Goal: Task Accomplishment & Management: Manage account settings

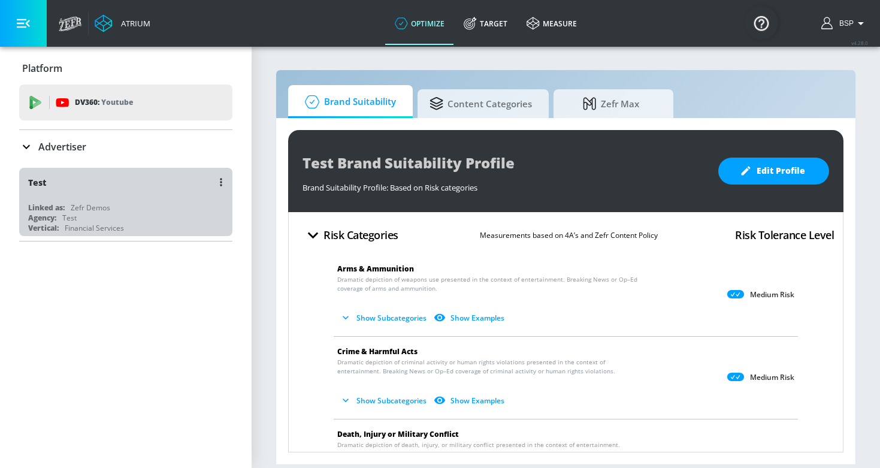
click at [168, 181] on div "Test" at bounding box center [128, 182] width 201 height 29
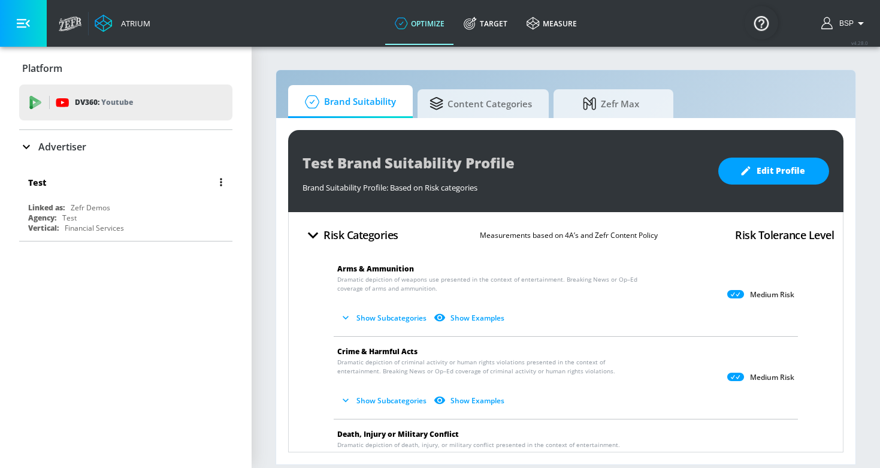
click at [123, 189] on div "Test" at bounding box center [128, 182] width 201 height 29
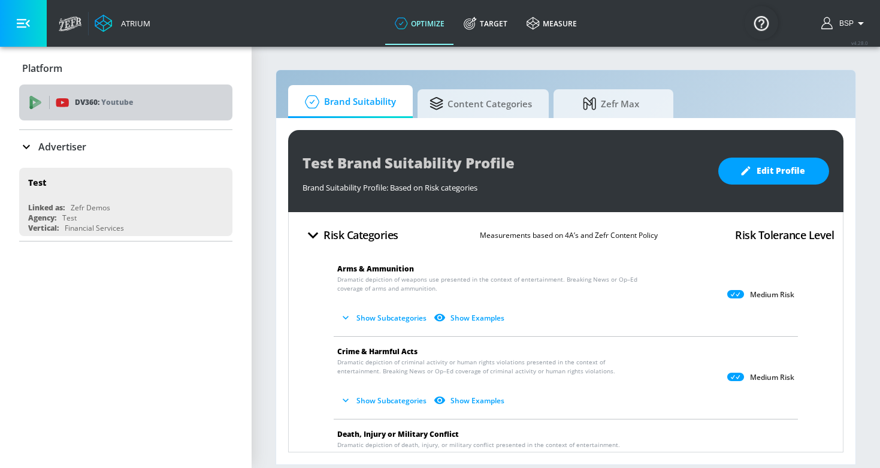
click at [155, 103] on div "DV360: Youtube" at bounding box center [139, 102] width 167 height 13
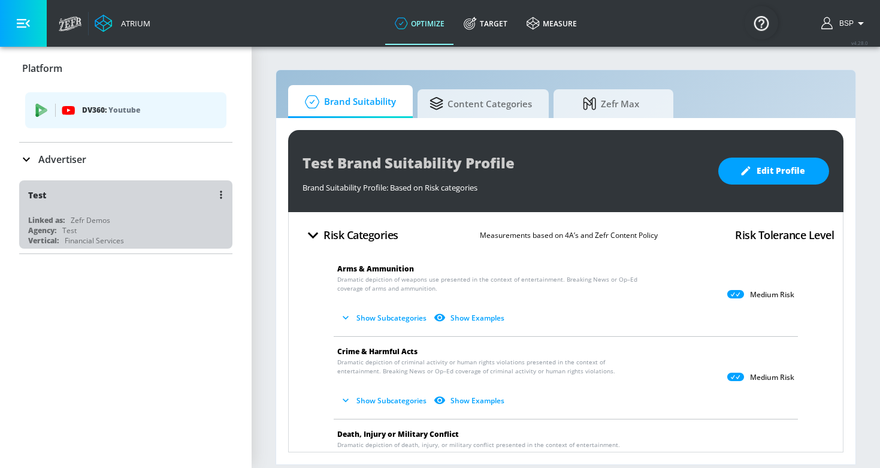
click at [132, 204] on div "Test" at bounding box center [128, 194] width 201 height 29
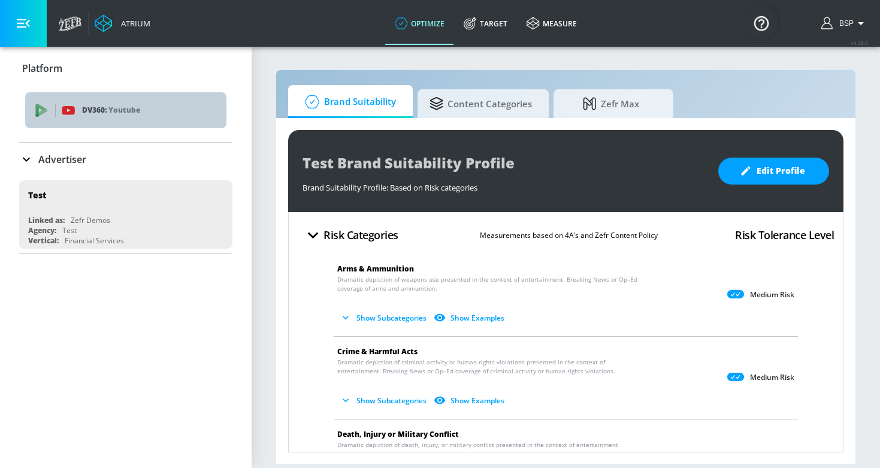
click at [125, 117] on div "DV360: Youtube" at bounding box center [125, 110] width 201 height 36
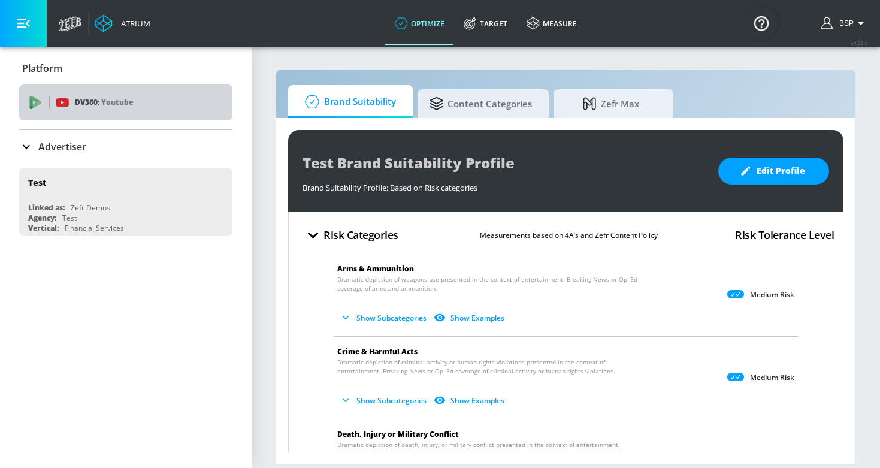
click at [118, 107] on p "Youtube" at bounding box center [117, 102] width 32 height 13
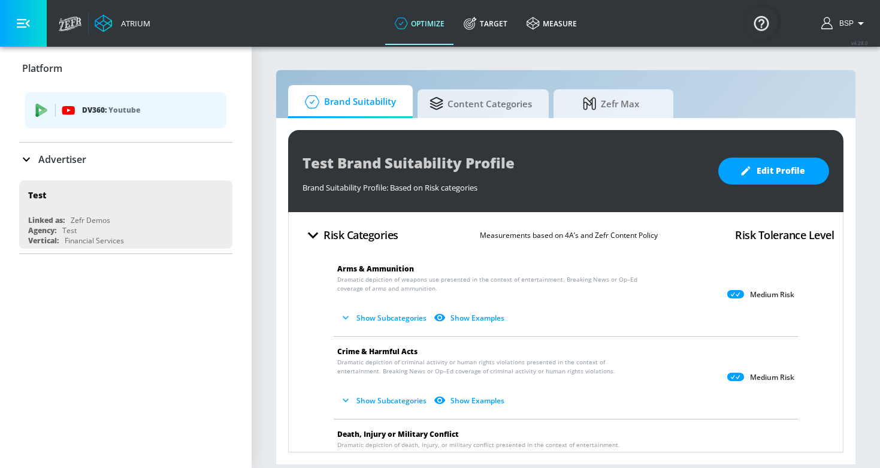
click at [26, 155] on icon at bounding box center [26, 159] width 14 height 14
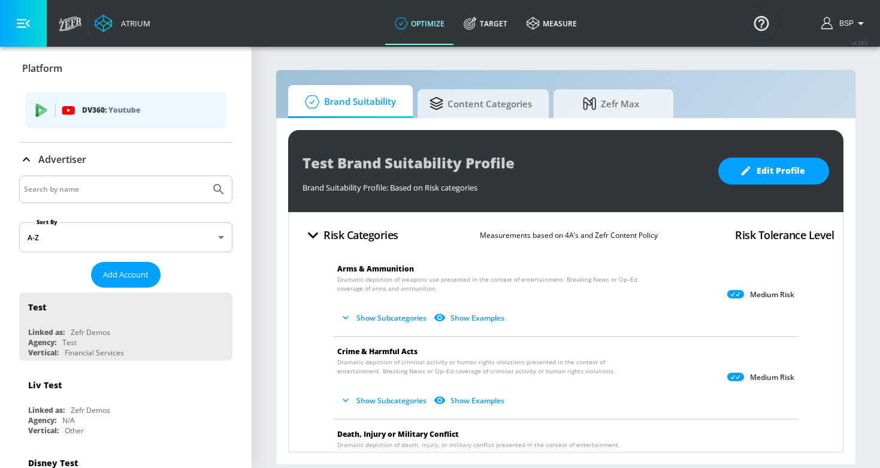
click at [26, 155] on icon at bounding box center [26, 159] width 14 height 14
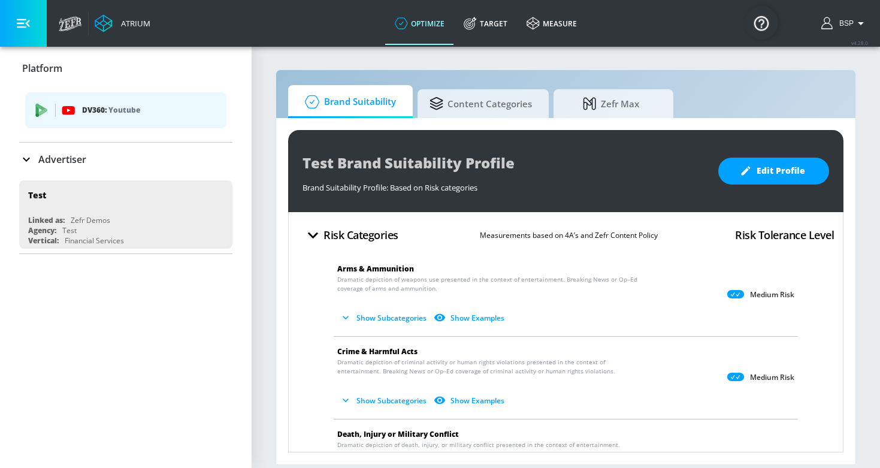
click at [28, 152] on div "Advertiser" at bounding box center [125, 160] width 213 height 34
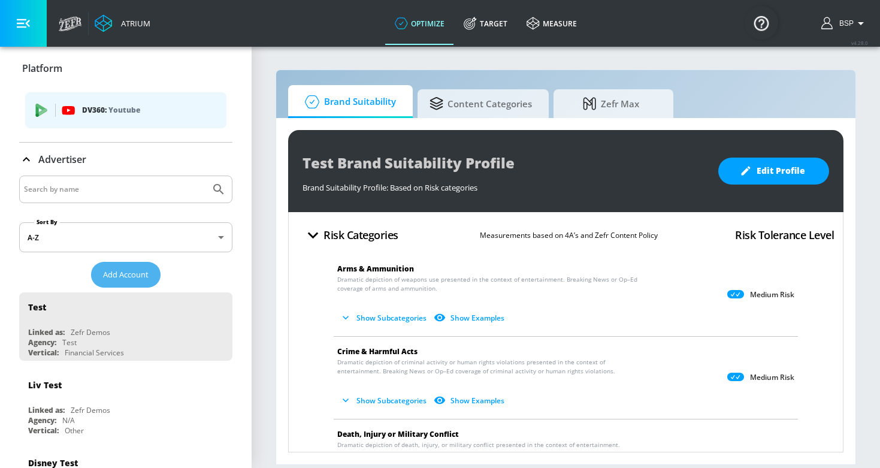
click at [114, 275] on span "Add Account" at bounding box center [126, 275] width 46 height 14
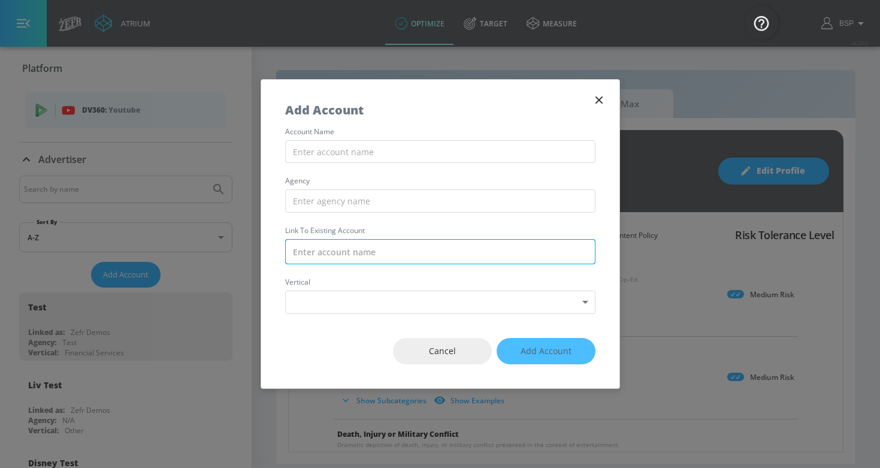
click at [313, 252] on input "text" at bounding box center [440, 251] width 310 height 25
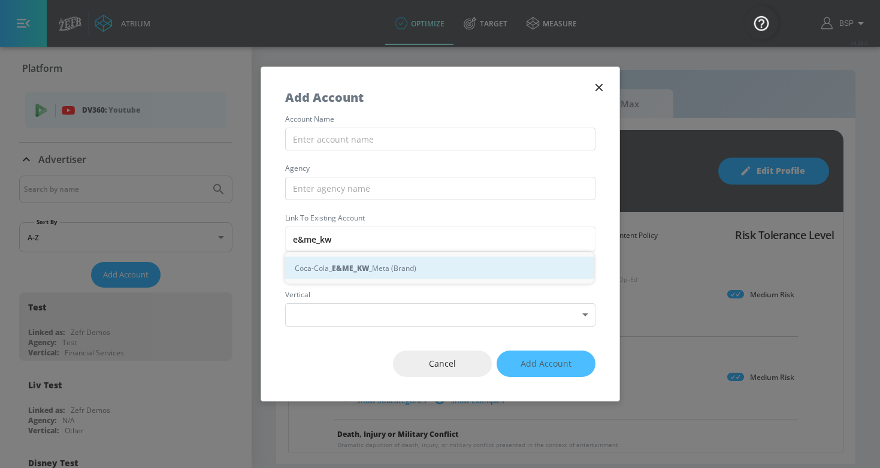
click at [326, 267] on div "Coca-Cola_ E&ME_KW _Meta (Brand)" at bounding box center [439, 268] width 309 height 22
type input "Coca-Cola_E&ME_KW_Meta (Brand)"
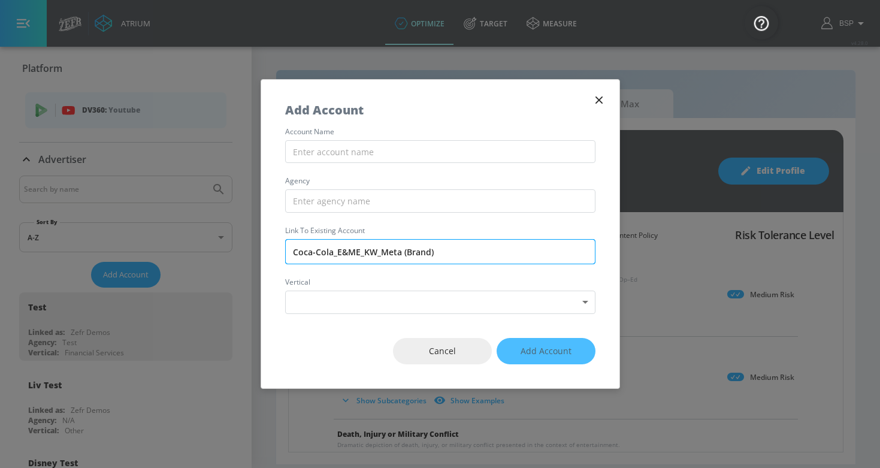
click at [349, 249] on input "Coca-Cola_E&ME_KW_Meta (Brand)" at bounding box center [440, 251] width 310 height 25
click at [377, 246] on input "Coca-Cola_E&ME_KW_Meta (Brand)" at bounding box center [440, 251] width 310 height 25
click at [400, 248] on input "Coca-Cola_E&ME_KW_Meta (Brand)" at bounding box center [440, 251] width 310 height 25
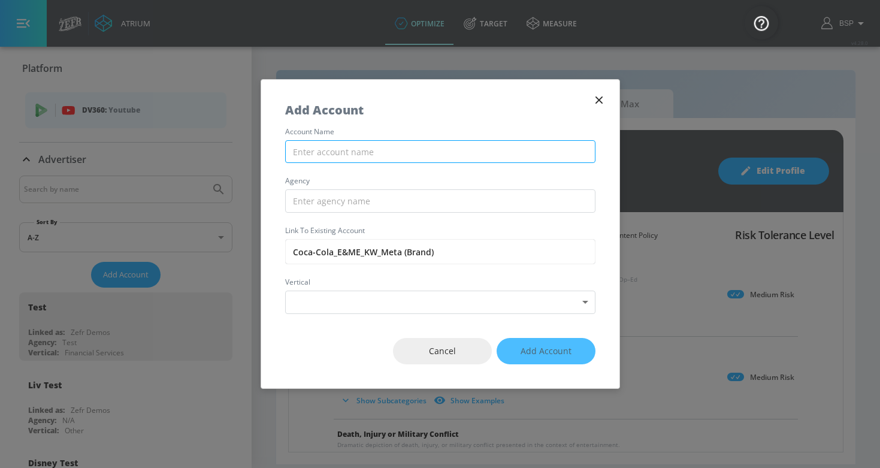
click at [365, 148] on input "text" at bounding box center [440, 151] width 310 height 23
paste input "Coca-Cola_E&ME_KW_Meta"
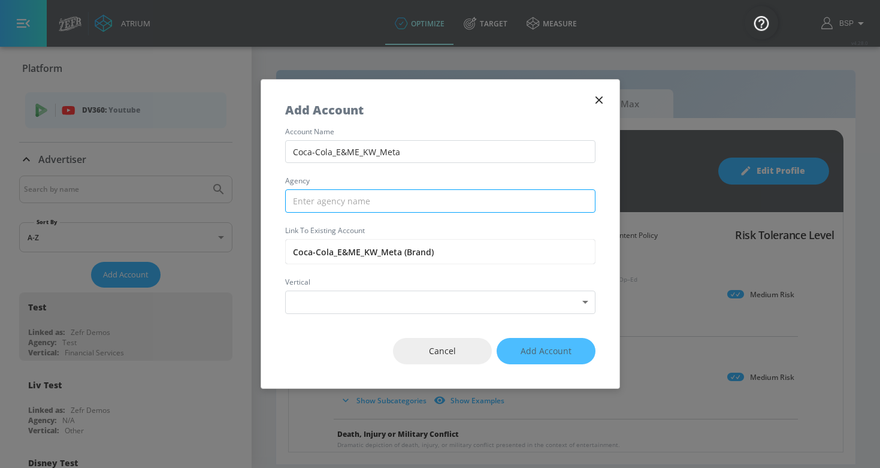
type input "Coca-Cola_E&ME_KW_Meta"
click at [372, 203] on input "text" at bounding box center [440, 200] width 310 height 23
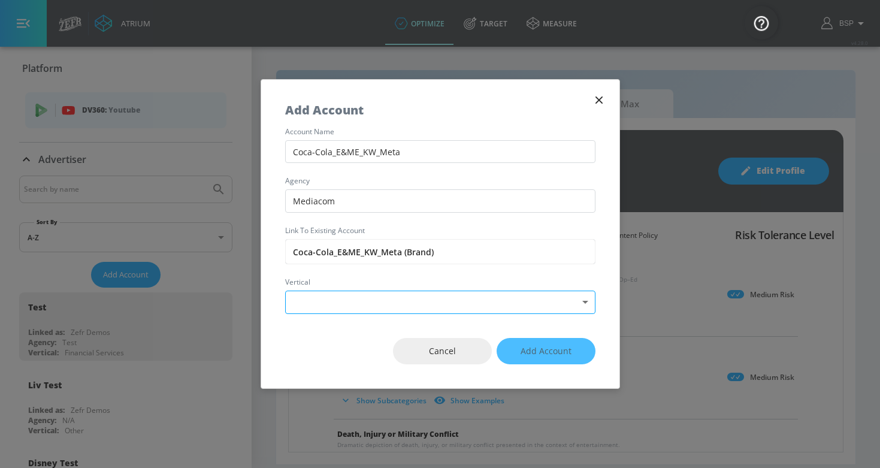
type input "Mediacom"
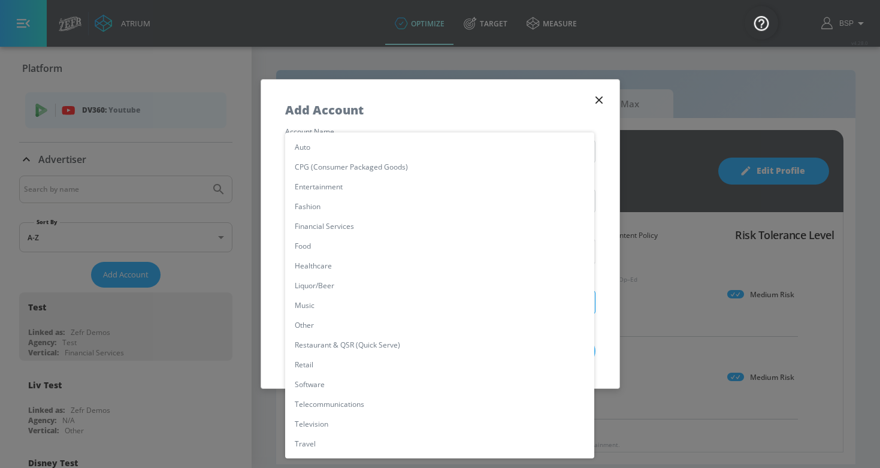
click at [349, 310] on body "Atrium optimize Target measure optimize Target measure v 4.28.0 BSP Platform DV…" at bounding box center [440, 234] width 880 height 468
click at [367, 173] on li "CPG (Consumer Packaged Goods)" at bounding box center [439, 167] width 309 height 20
type input "[object Object]"
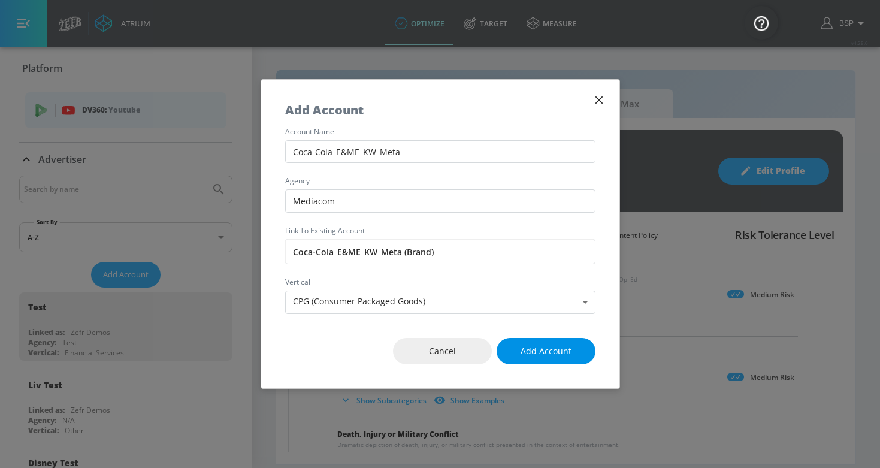
click at [572, 354] on button "Add Account" at bounding box center [546, 351] width 99 height 27
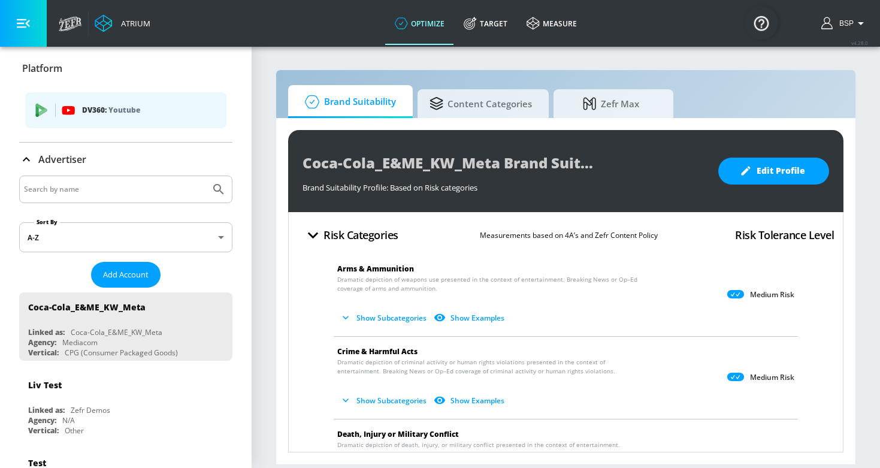
click at [108, 190] on input "Search by name" at bounding box center [115, 190] width 182 height 16
type input "coca-cola"
click at [219, 189] on button "Submit Search" at bounding box center [219, 189] width 26 height 26
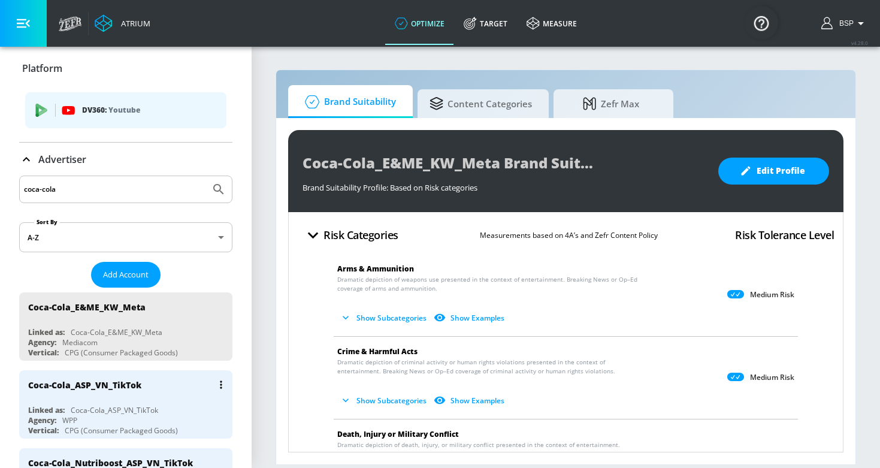
scroll to position [30, 0]
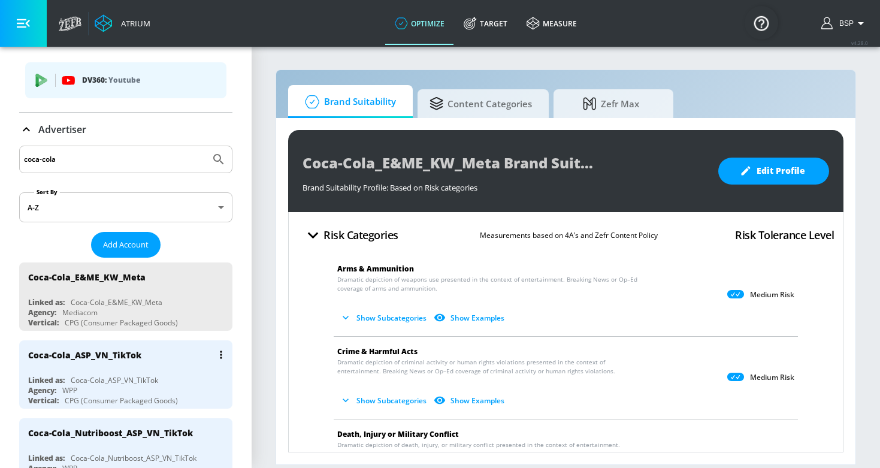
click at [166, 362] on div "Coca-Cola_ASP_VN_TikTok" at bounding box center [128, 354] width 201 height 29
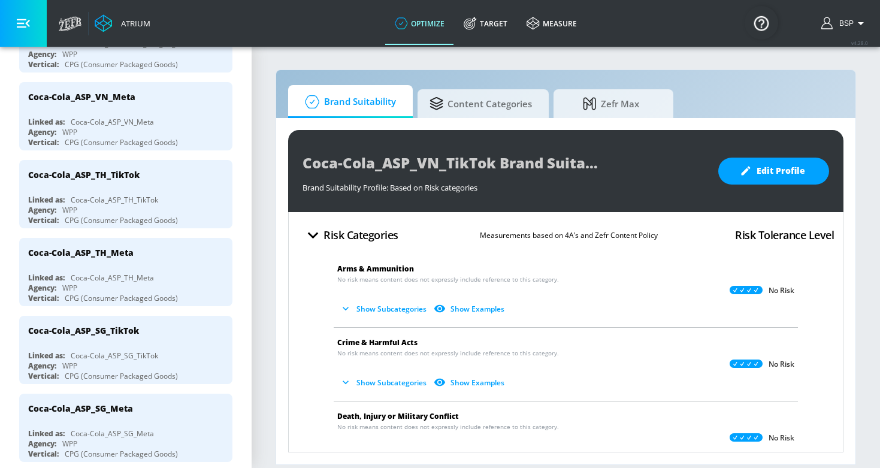
scroll to position [473, 0]
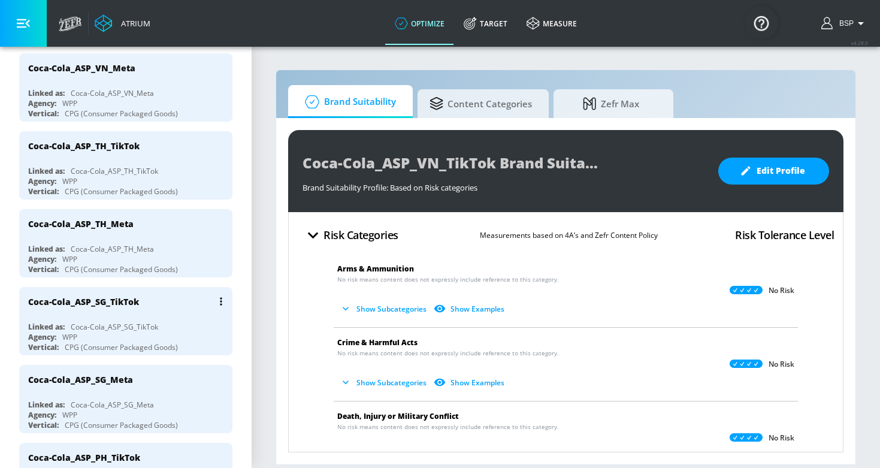
click at [128, 298] on div "Coca-Cola_ASP_SG_TikTok" at bounding box center [83, 301] width 111 height 11
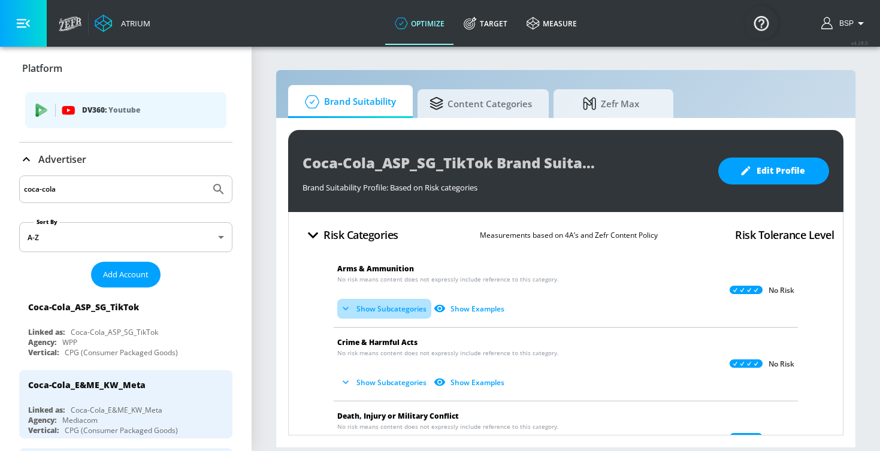
click at [357, 311] on button "Show Subcategories" at bounding box center [384, 309] width 94 height 20
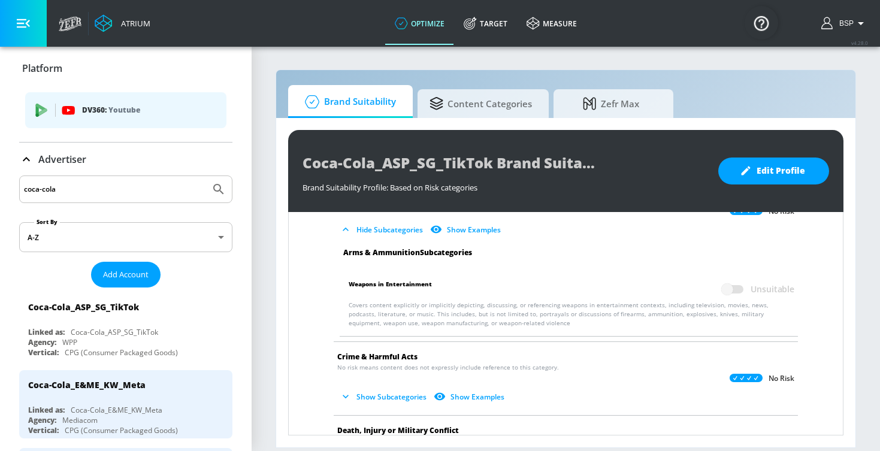
scroll to position [99, 0]
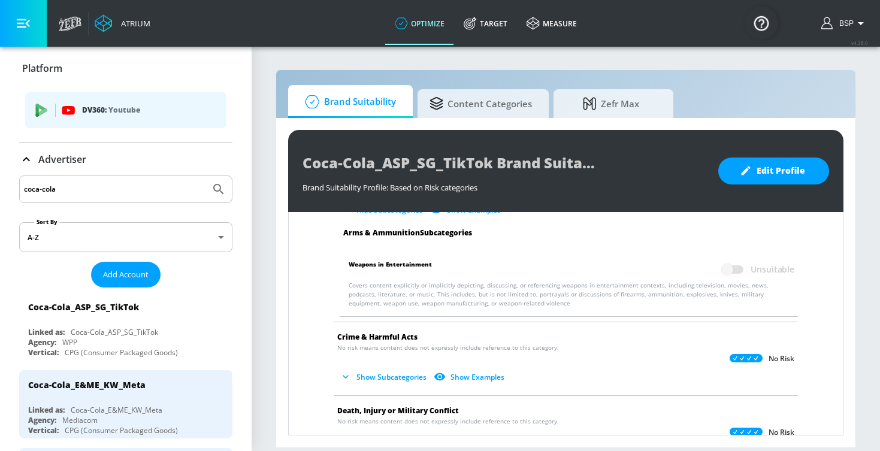
click at [363, 378] on button "Show Subcategories" at bounding box center [384, 377] width 94 height 20
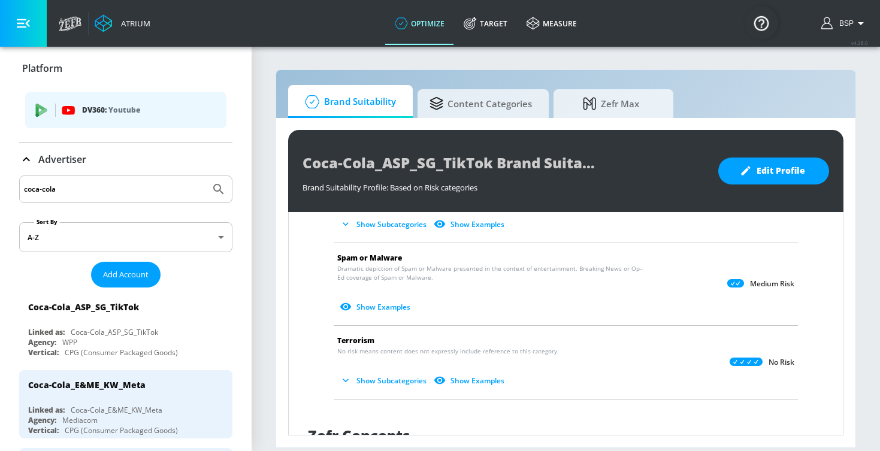
scroll to position [1040, 0]
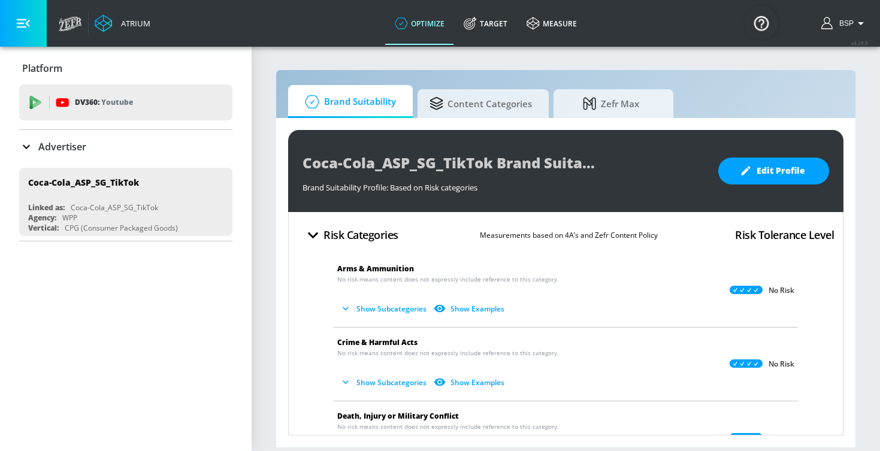
click at [135, 148] on div "Advertiser" at bounding box center [125, 147] width 213 height 14
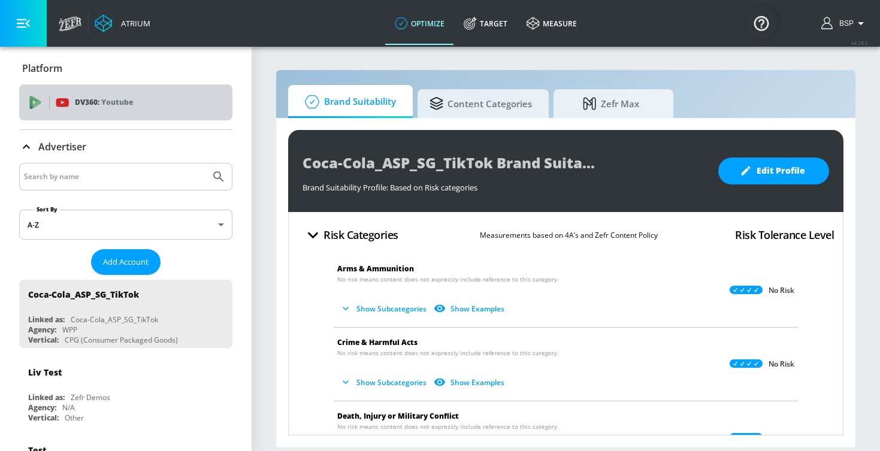
click at [123, 108] on p "Youtube" at bounding box center [117, 102] width 32 height 13
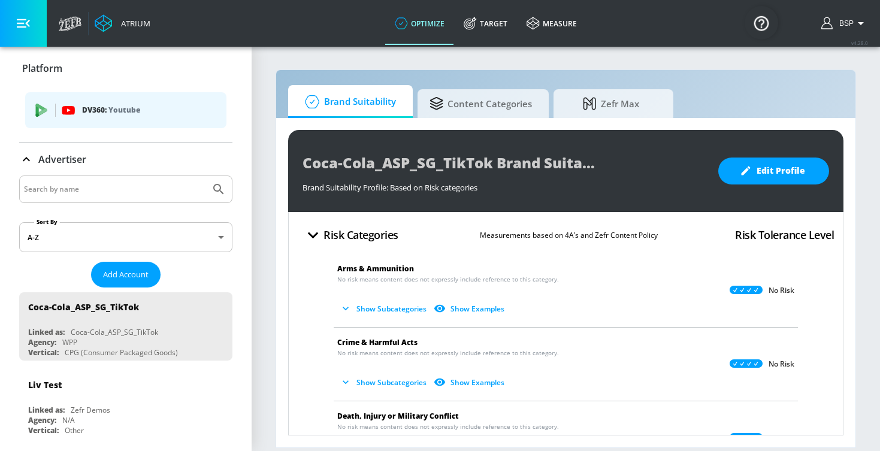
click at [80, 183] on input "Search by name" at bounding box center [115, 190] width 182 height 16
type input "e&me_kw"
click at [219, 189] on button "Submit Search" at bounding box center [219, 189] width 26 height 26
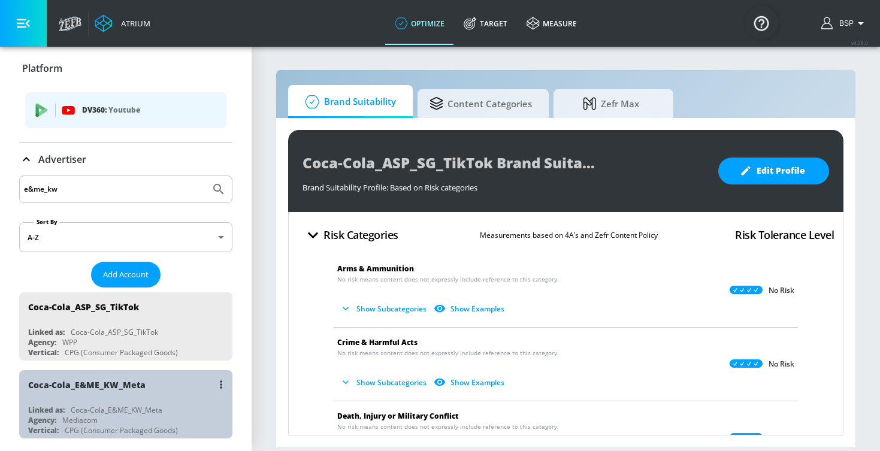
click at [126, 380] on div "Coca-Cola_E&ME_KW_Meta" at bounding box center [86, 384] width 117 height 11
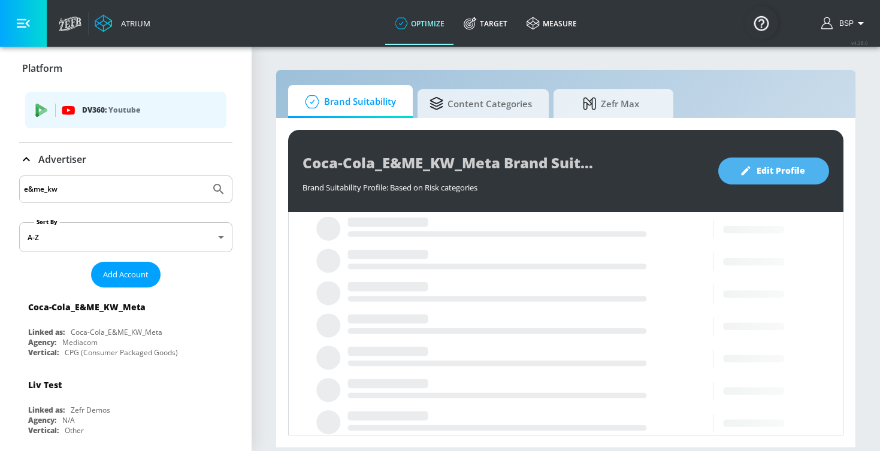
click at [760, 170] on span "Edit Profile" at bounding box center [773, 171] width 63 height 15
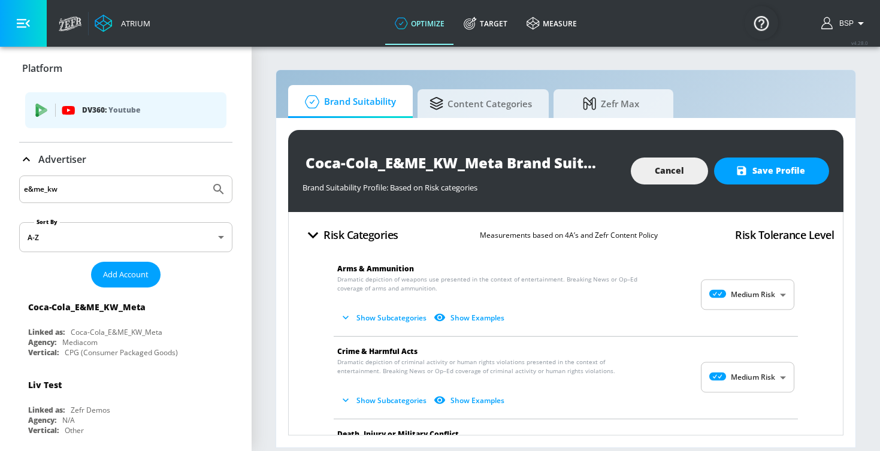
click at [735, 291] on body "Atrium optimize Target measure optimize Target measure v 4.28.0 BSP Platform DV…" at bounding box center [440, 225] width 880 height 451
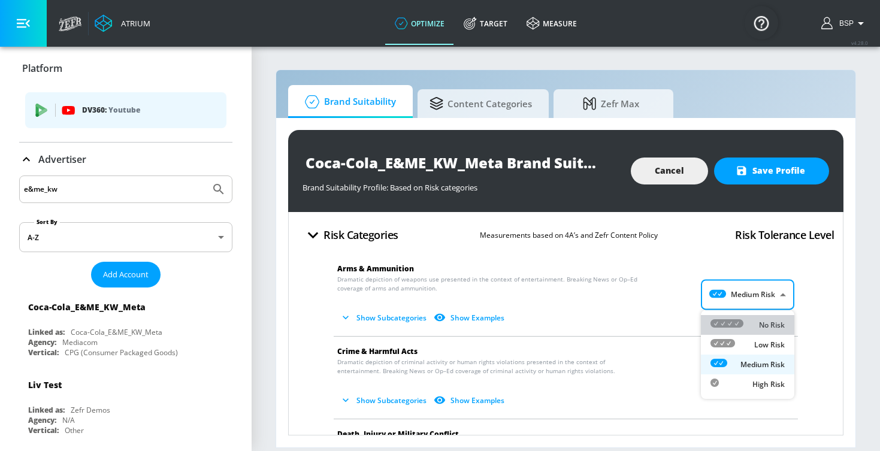
click at [739, 318] on li "No Risk" at bounding box center [747, 325] width 93 height 20
type input "MINIMAL"
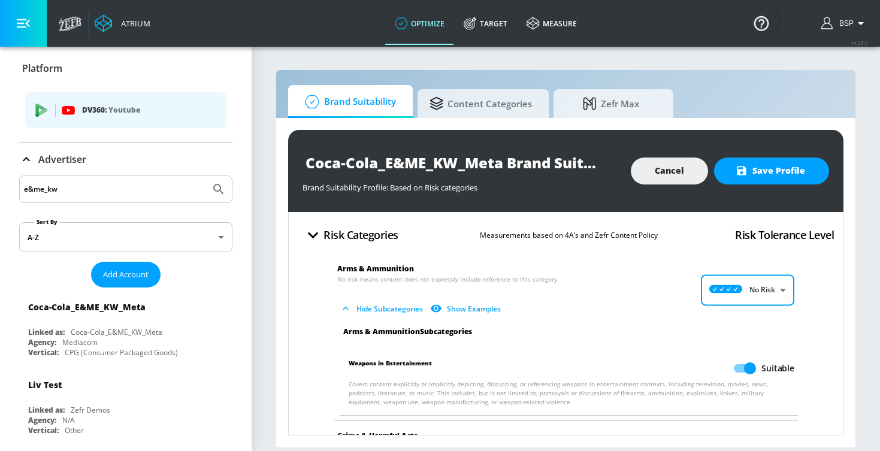
scroll to position [50, 0]
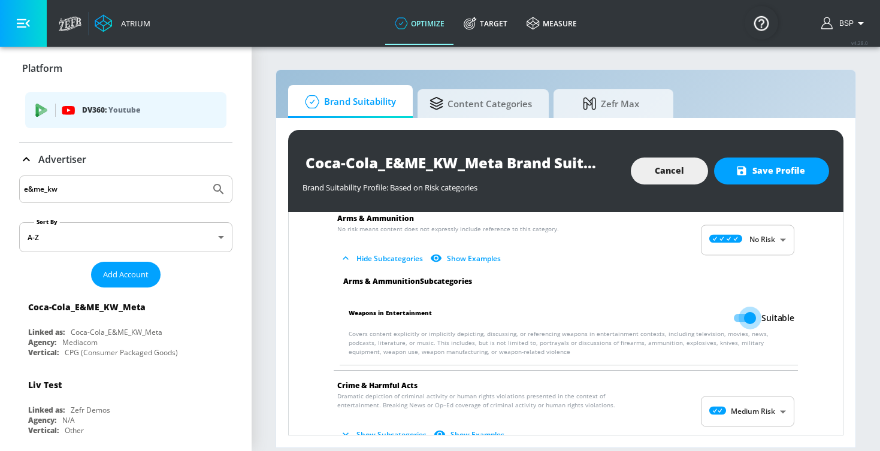
click at [760, 314] on input "Suitable" at bounding box center [750, 318] width 68 height 23
checkbox input "false"
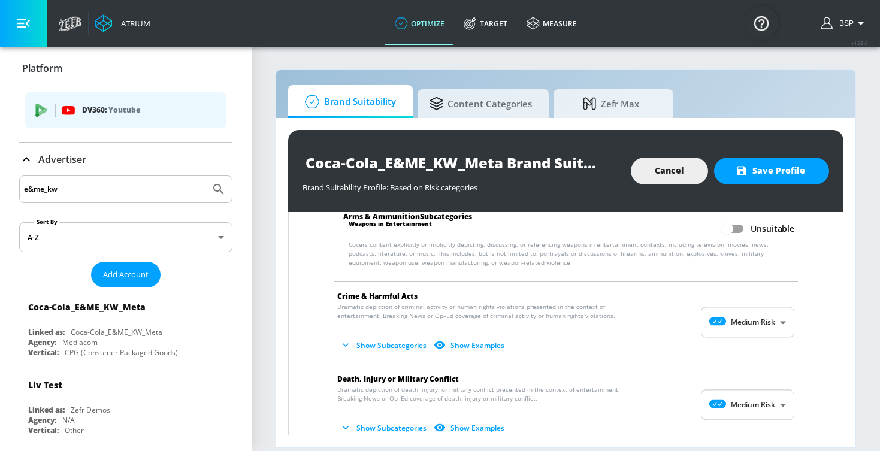
scroll to position [152, 0]
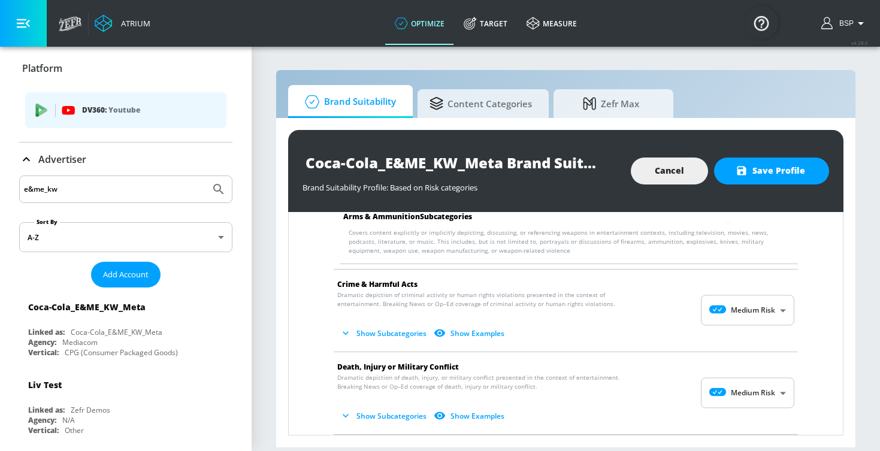
click at [760, 314] on body "Atrium optimize Target measure optimize Target measure v 4.28.0 BSP Platform DV…" at bounding box center [440, 225] width 880 height 451
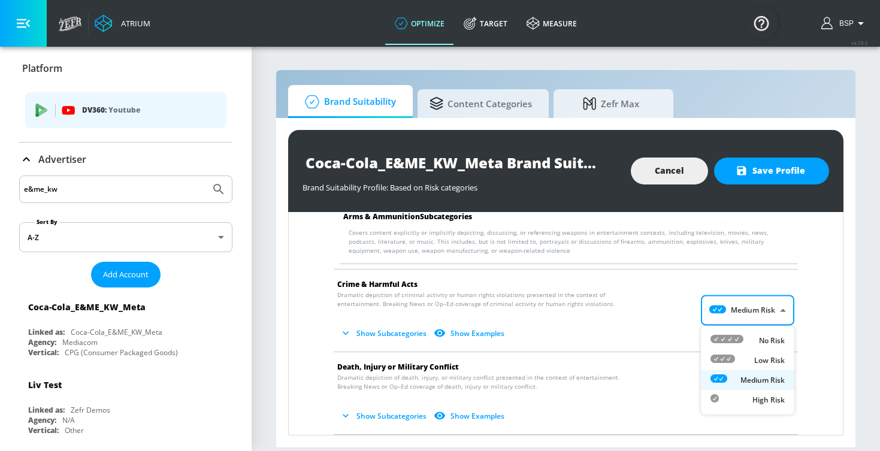
click at [761, 340] on p "No Risk" at bounding box center [772, 341] width 26 height 11
type input "MINIMAL"
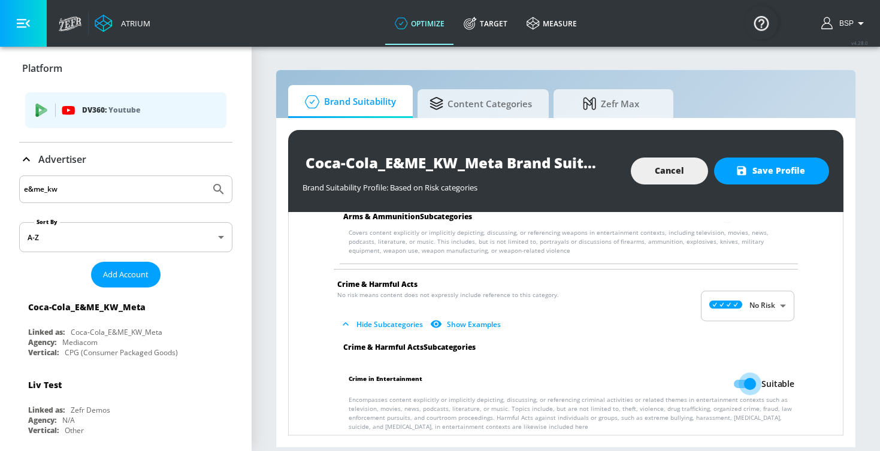
click at [745, 380] on input "Suitable" at bounding box center [750, 384] width 68 height 23
checkbox input "false"
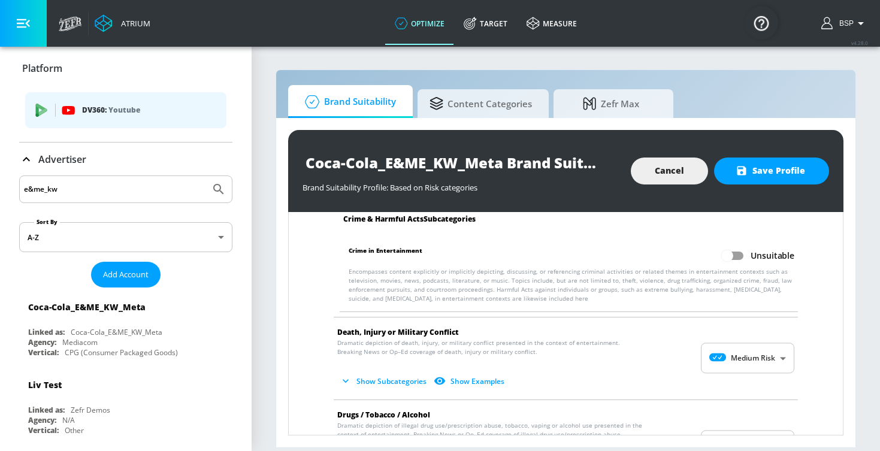
scroll to position [301, 0]
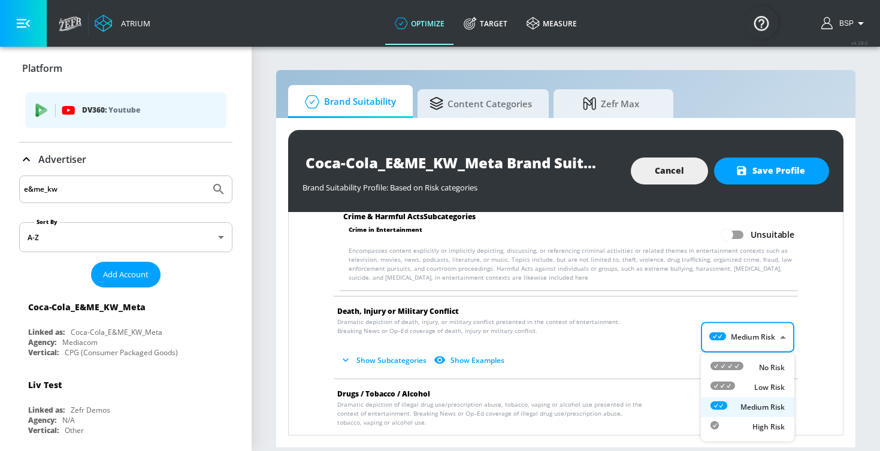
click at [745, 346] on body "Atrium optimize Target measure optimize Target measure v 4.28.0 BSP Platform DV…" at bounding box center [440, 225] width 880 height 451
click at [745, 364] on div "No Risk" at bounding box center [748, 367] width 74 height 13
type input "MINIMAL"
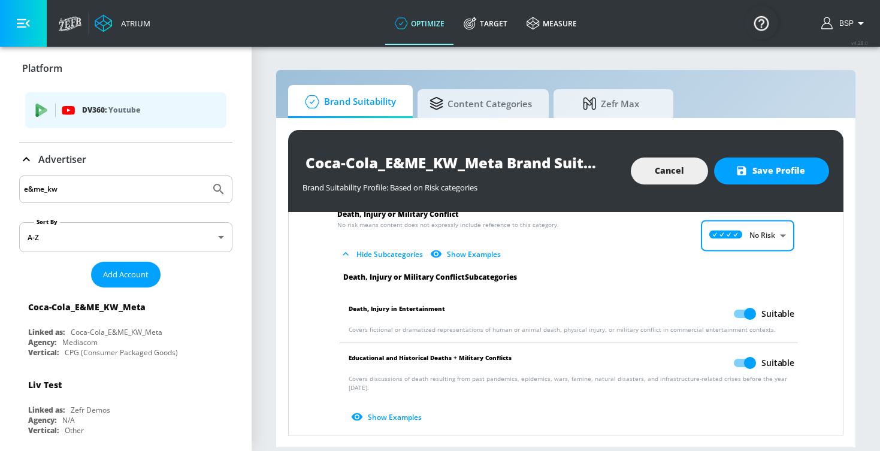
scroll to position [419, 0]
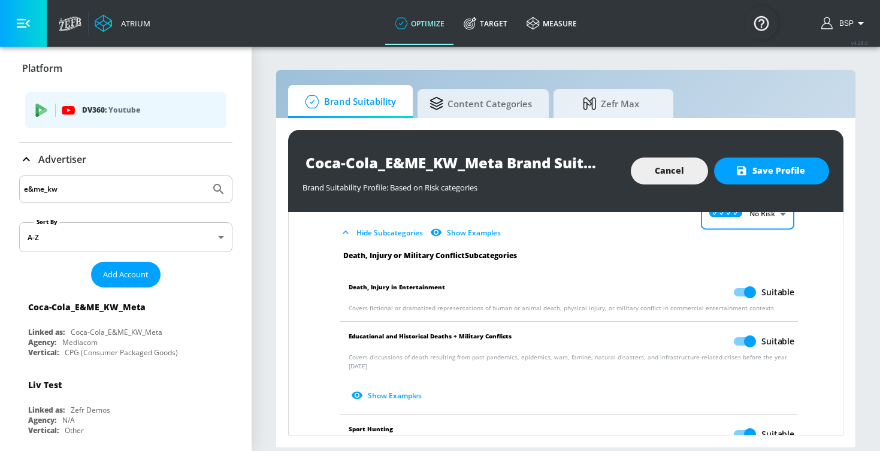
click at [745, 292] on input "Suitable" at bounding box center [750, 292] width 68 height 23
checkbox input "false"
click at [745, 331] on input "Suitable" at bounding box center [750, 341] width 68 height 23
checkbox input "false"
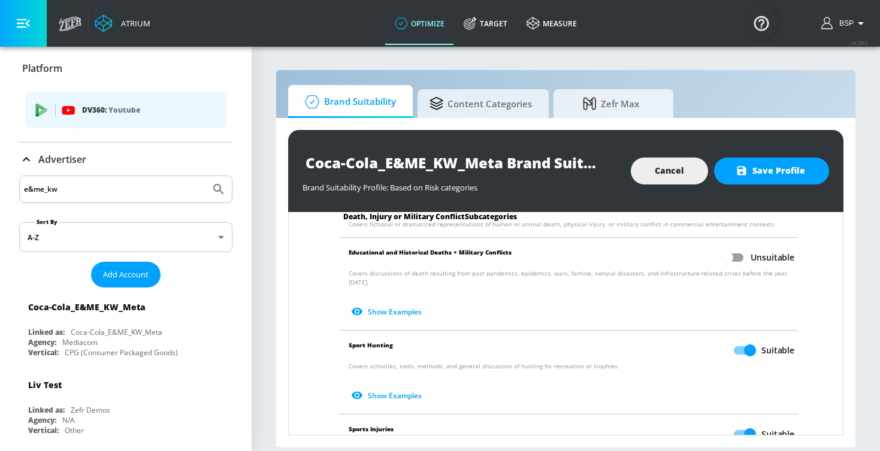
click at [746, 342] on input "Suitable" at bounding box center [750, 350] width 68 height 23
checkbox input "false"
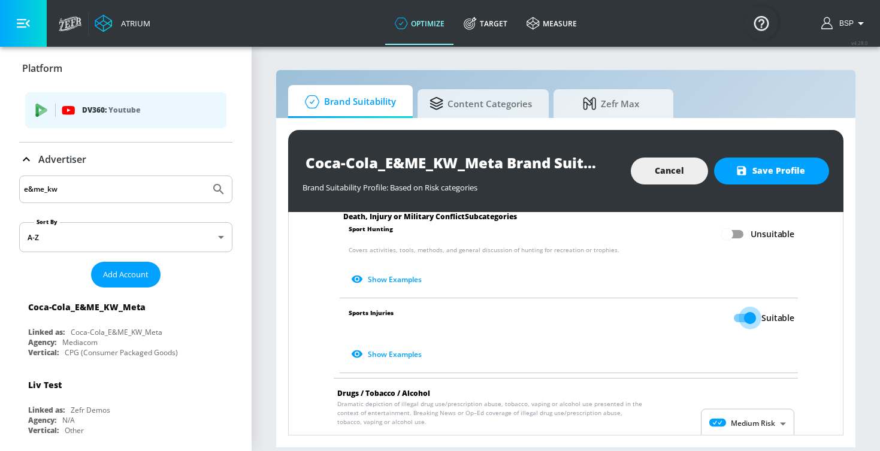
click at [745, 307] on input "Suitable" at bounding box center [750, 318] width 68 height 23
checkbox input "false"
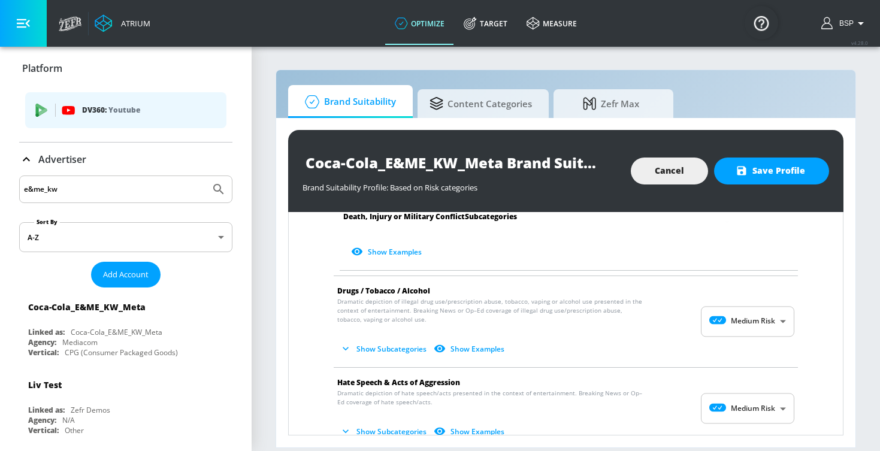
scroll to position [748, 0]
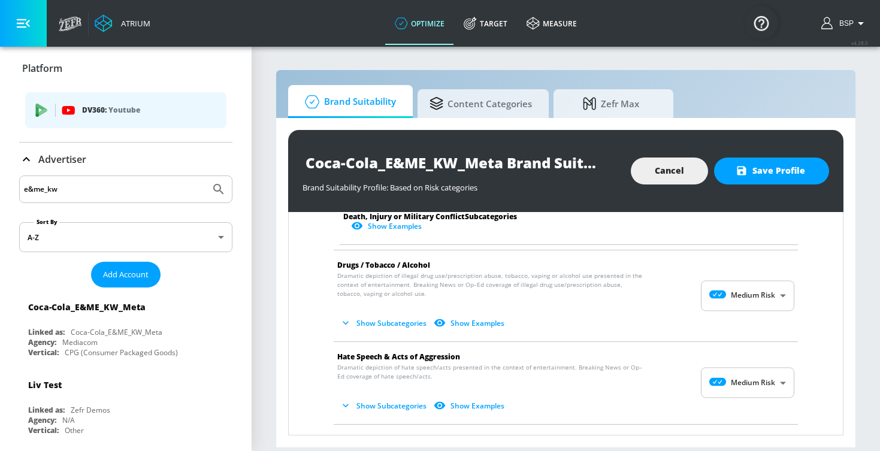
click at [371, 313] on button "Show Subcategories" at bounding box center [384, 323] width 94 height 20
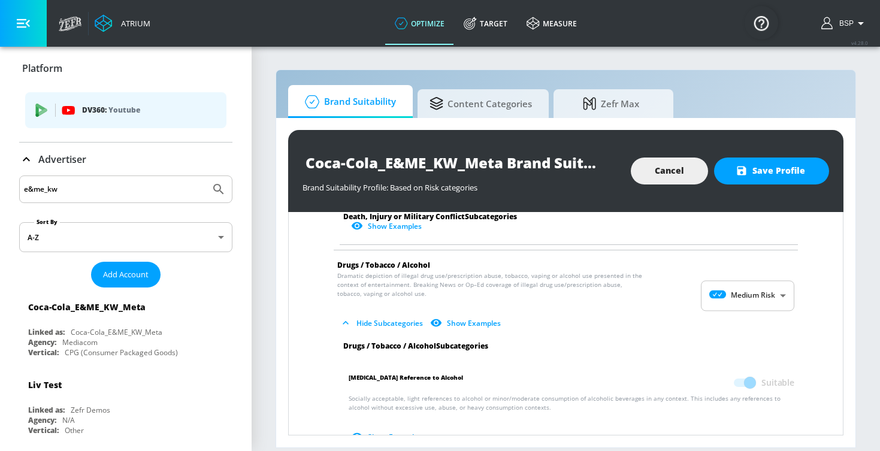
click at [374, 318] on button "Hide Subcategories" at bounding box center [382, 323] width 90 height 20
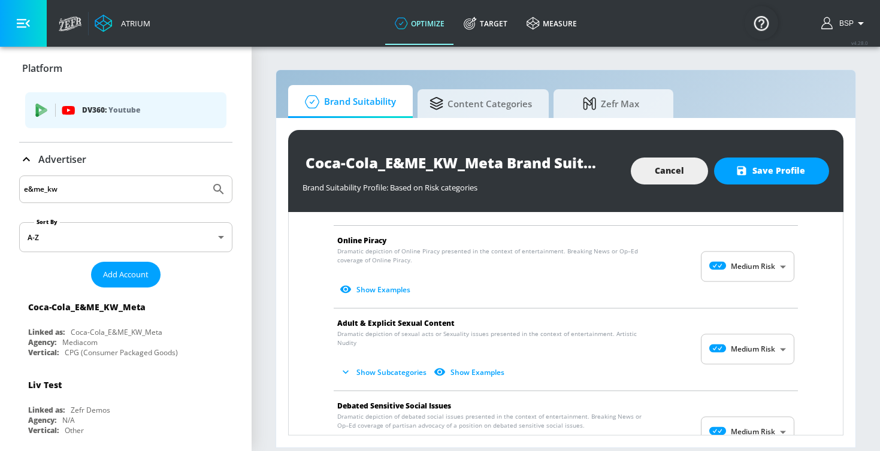
scroll to position [1210, 0]
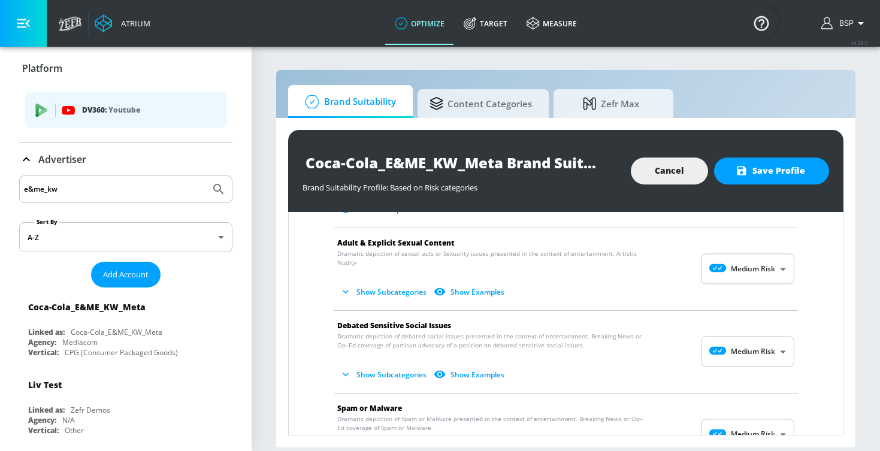
click at [732, 326] on body "Atrium optimize Target measure optimize Target measure v 4.28.0 BSP Platform DV…" at bounding box center [440, 225] width 880 height 451
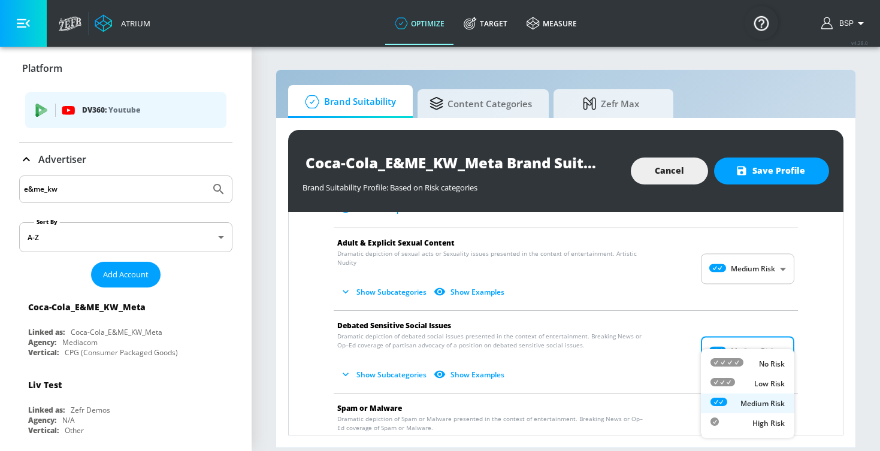
click at [734, 354] on ul "No Risk Low Risk Medium Risk High Risk" at bounding box center [747, 393] width 93 height 89
click at [734, 358] on icon at bounding box center [727, 362] width 33 height 8
type input "MINIMAL"
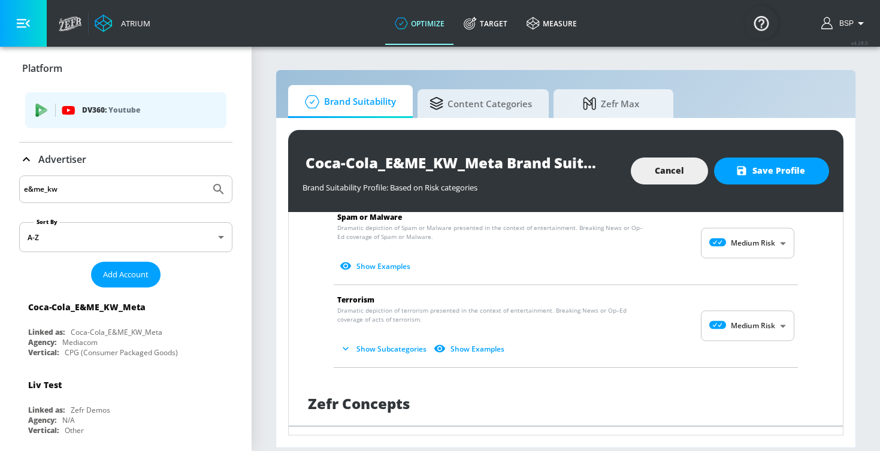
scroll to position [1488, 0]
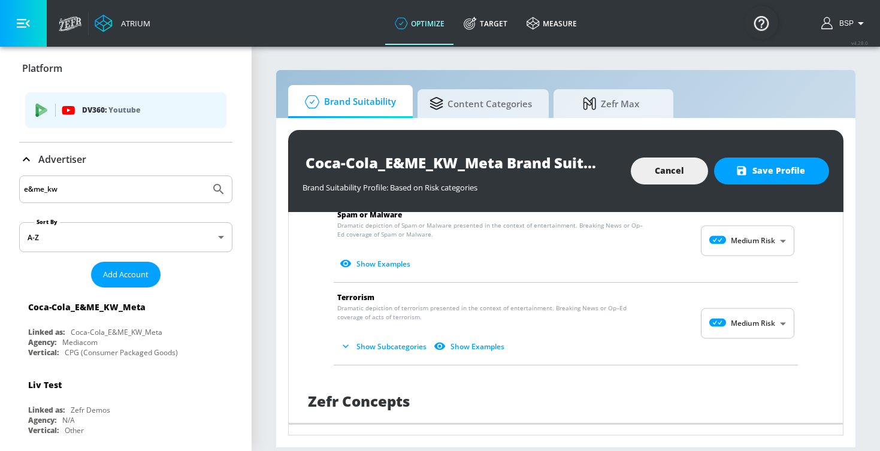
click at [757, 304] on p "Dramatic depiction of terrorism presented in the context of entertainment. Brea…" at bounding box center [556, 330] width 438 height 53
click at [756, 299] on body "Atrium optimize Target measure optimize Target measure v 4.28.0 BSP Platform DV…" at bounding box center [440, 225] width 880 height 451
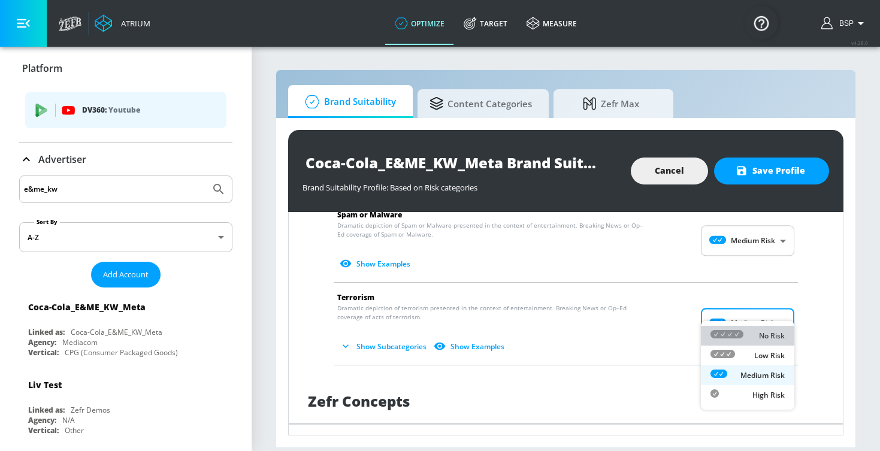
click at [754, 332] on div "No Risk" at bounding box center [748, 336] width 74 height 13
type input "MINIMAL"
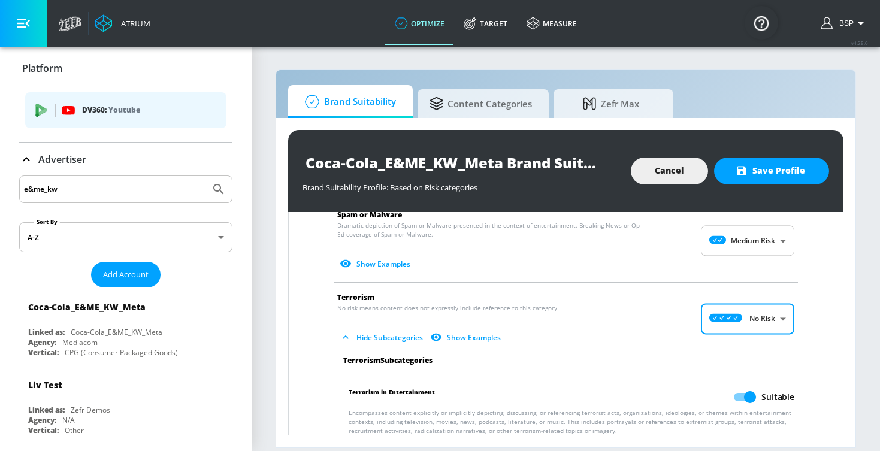
click at [749, 386] on input "Suitable" at bounding box center [750, 397] width 68 height 23
checkbox input "false"
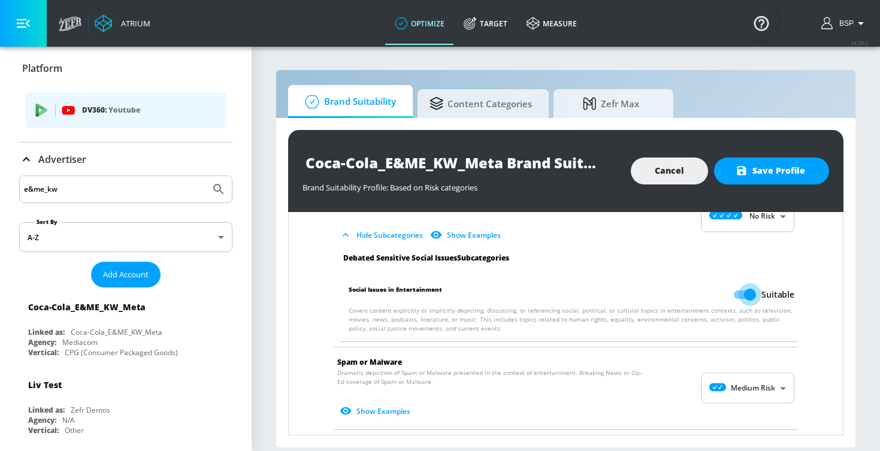
click at [751, 283] on input "Suitable" at bounding box center [750, 294] width 68 height 23
checkbox input "false"
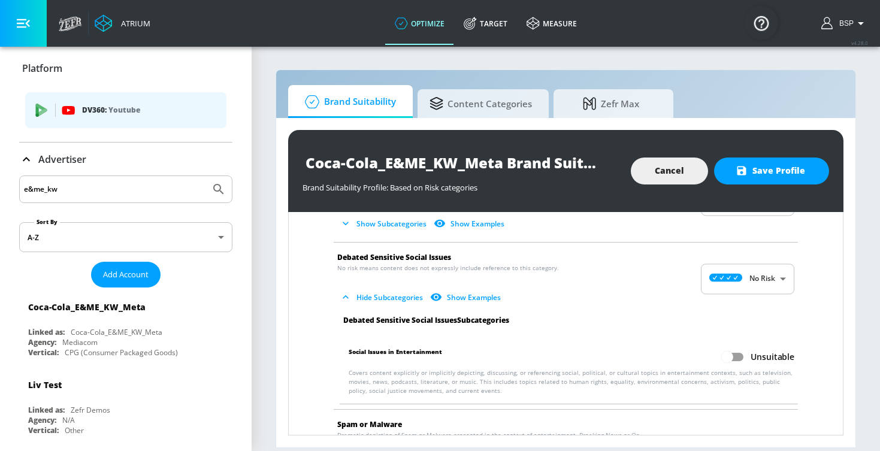
scroll to position [1274, 0]
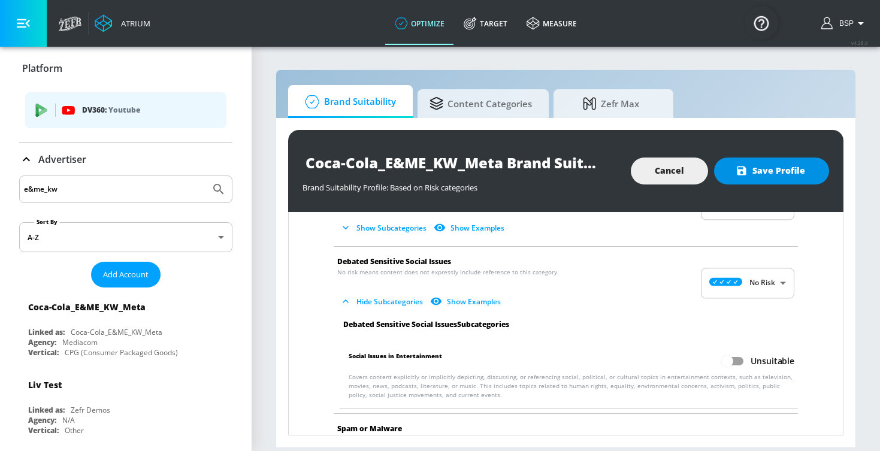
click at [766, 170] on span "Save Profile" at bounding box center [771, 171] width 67 height 15
